Goal: Task Accomplishment & Management: Manage account settings

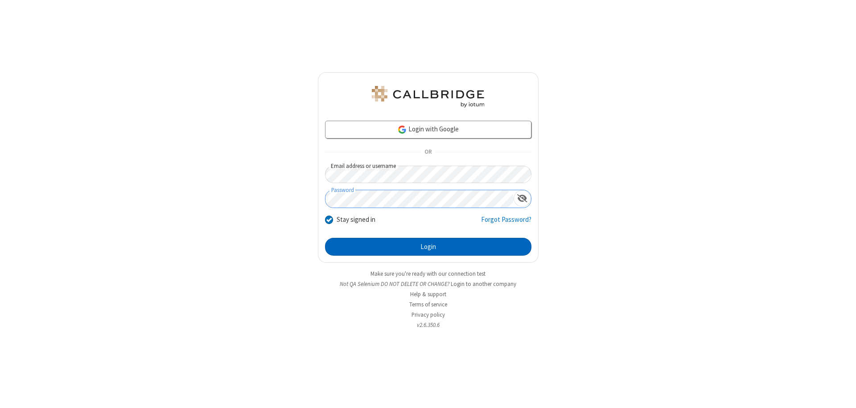
click at [428, 247] on button "Login" at bounding box center [428, 247] width 206 height 18
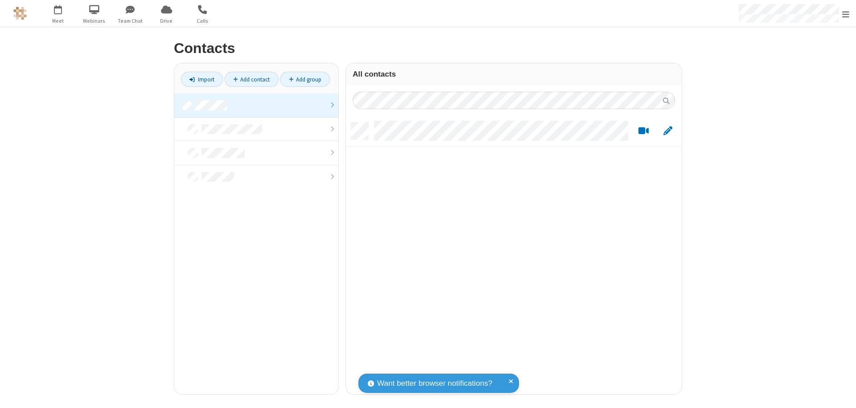
scroll to position [272, 329]
click at [256, 105] on link at bounding box center [256, 106] width 164 height 24
click at [668, 131] on span "Edit" at bounding box center [667, 131] width 9 height 11
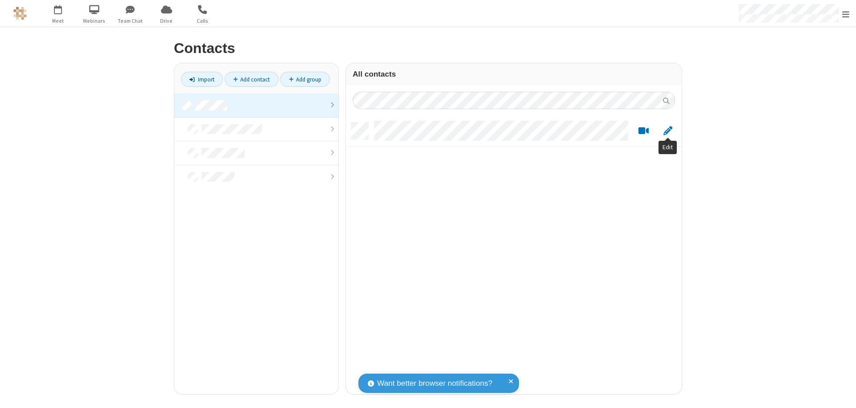
click at [256, 105] on link at bounding box center [256, 106] width 164 height 24
